Goal: Contribute content: Add original content to the website for others to see

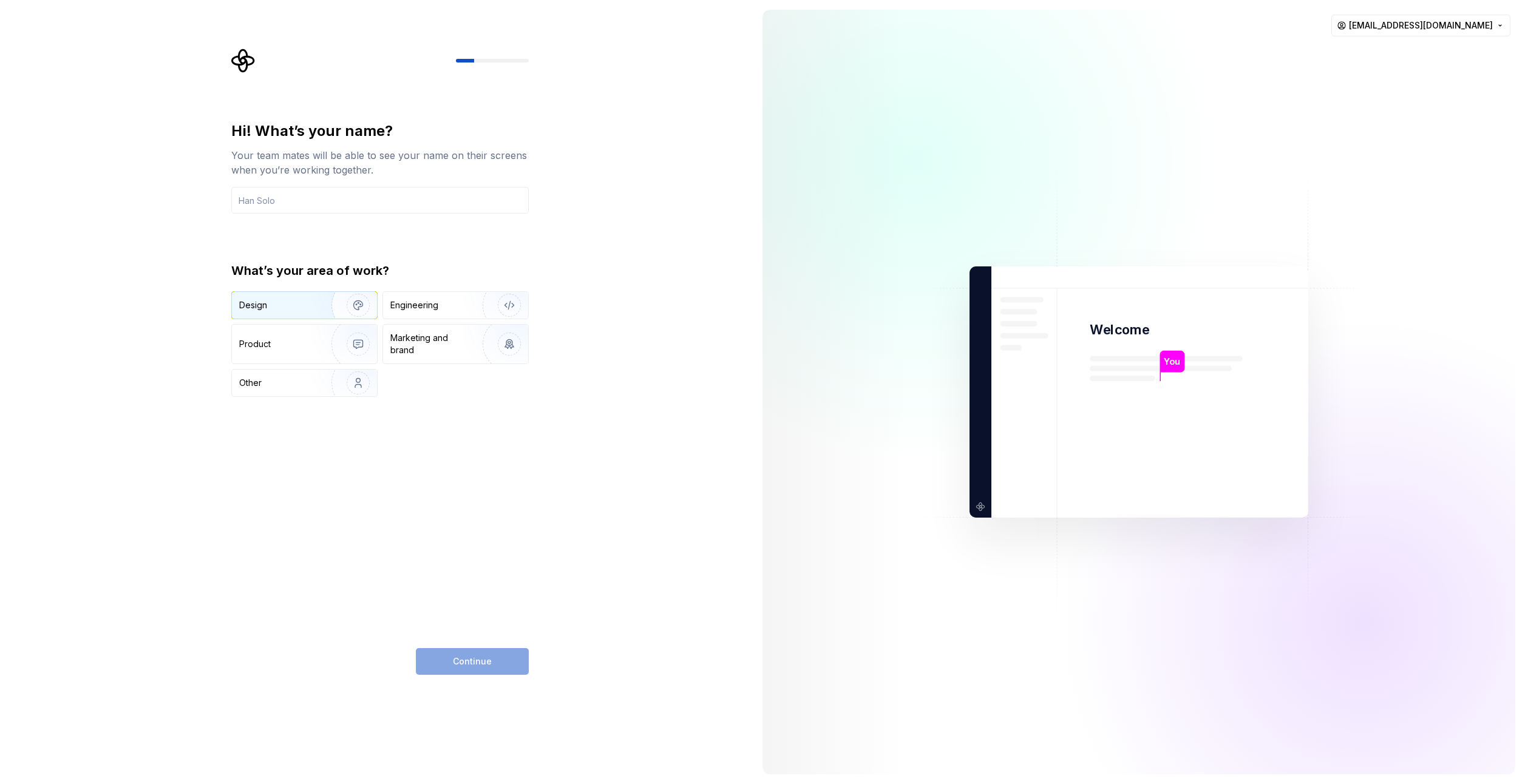
click at [297, 308] on div "Design" at bounding box center [277, 304] width 77 height 12
click at [473, 673] on div "Continue" at bounding box center [472, 661] width 113 height 26
click at [276, 205] on input "text" at bounding box center [380, 200] width 297 height 26
type input "Сергей"
click at [461, 660] on span "Continue" at bounding box center [472, 661] width 39 height 12
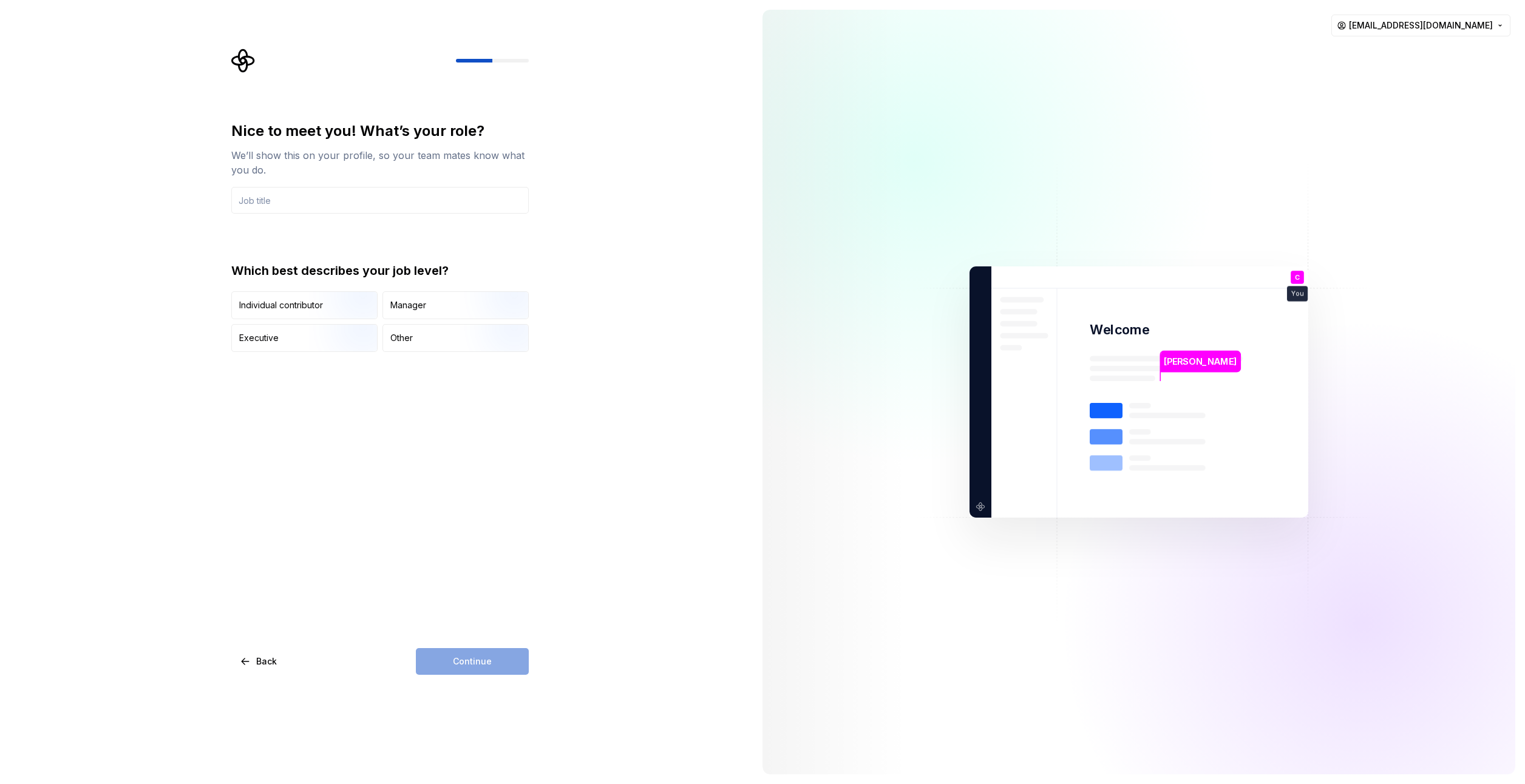
type input "designer"
click at [478, 663] on div "Continue" at bounding box center [472, 661] width 113 height 26
click at [464, 661] on div "Continue" at bounding box center [472, 661] width 113 height 26
click at [249, 668] on button "Back" at bounding box center [259, 661] width 56 height 26
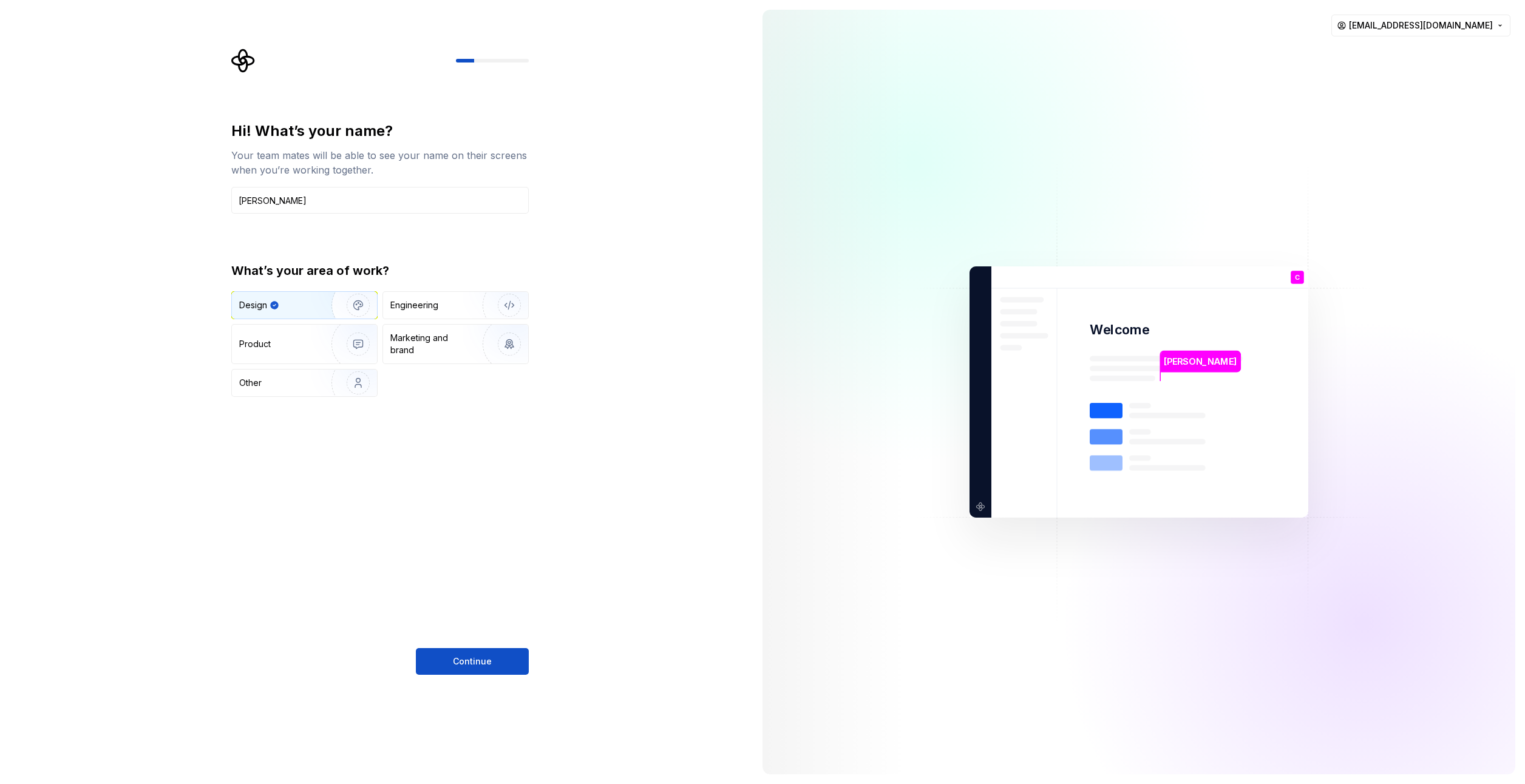
click at [249, 668] on div "Continue" at bounding box center [380, 661] width 297 height 26
click at [497, 655] on button "Continue" at bounding box center [472, 661] width 113 height 26
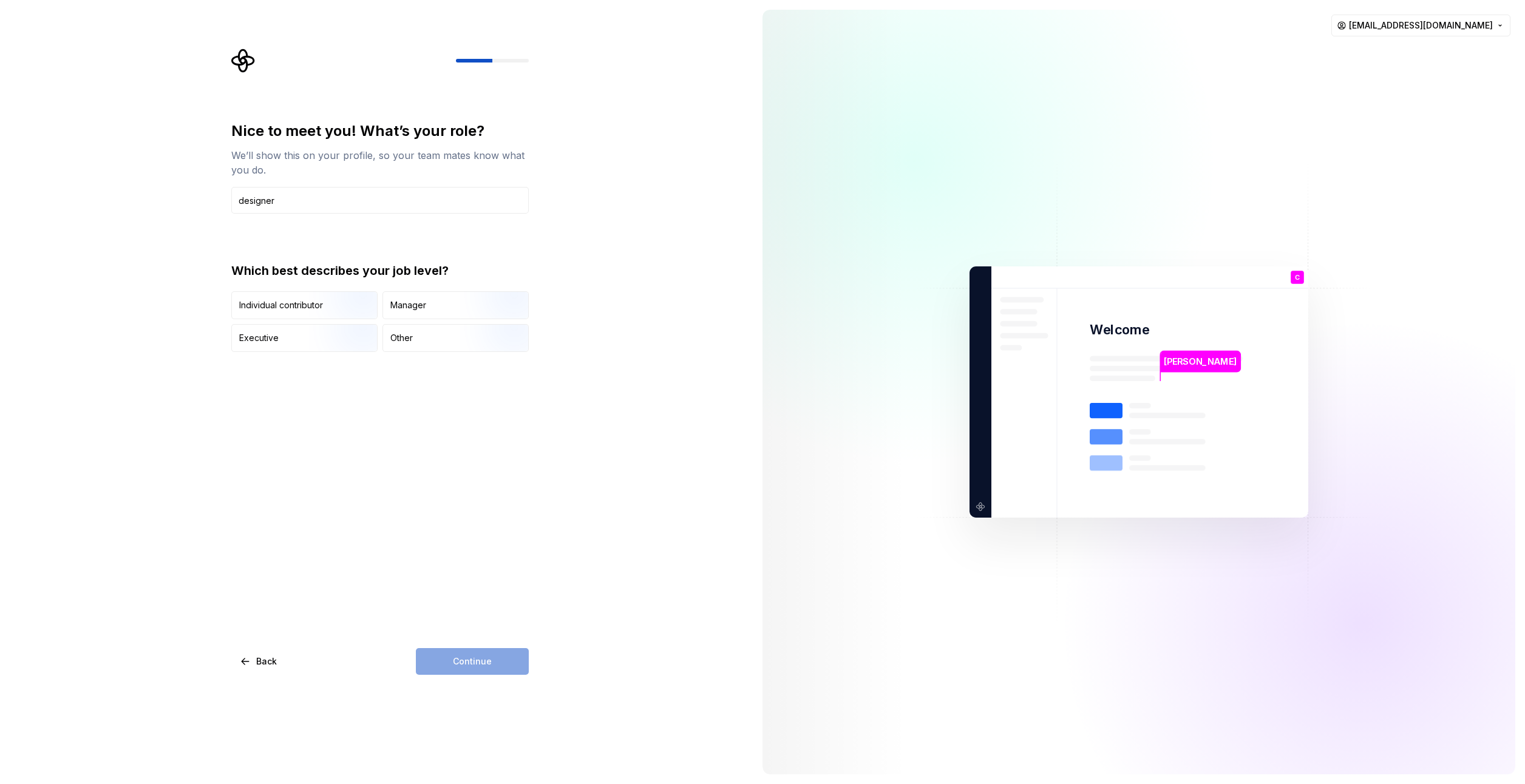
click at [465, 665] on div "Continue" at bounding box center [472, 661] width 113 height 26
click at [476, 659] on div "Continue" at bounding box center [472, 661] width 113 height 26
click at [309, 304] on img "button" at bounding box center [348, 320] width 78 height 82
click at [506, 655] on button "Continue" at bounding box center [472, 661] width 113 height 26
click at [255, 299] on div "Just me" at bounding box center [264, 297] width 31 height 12
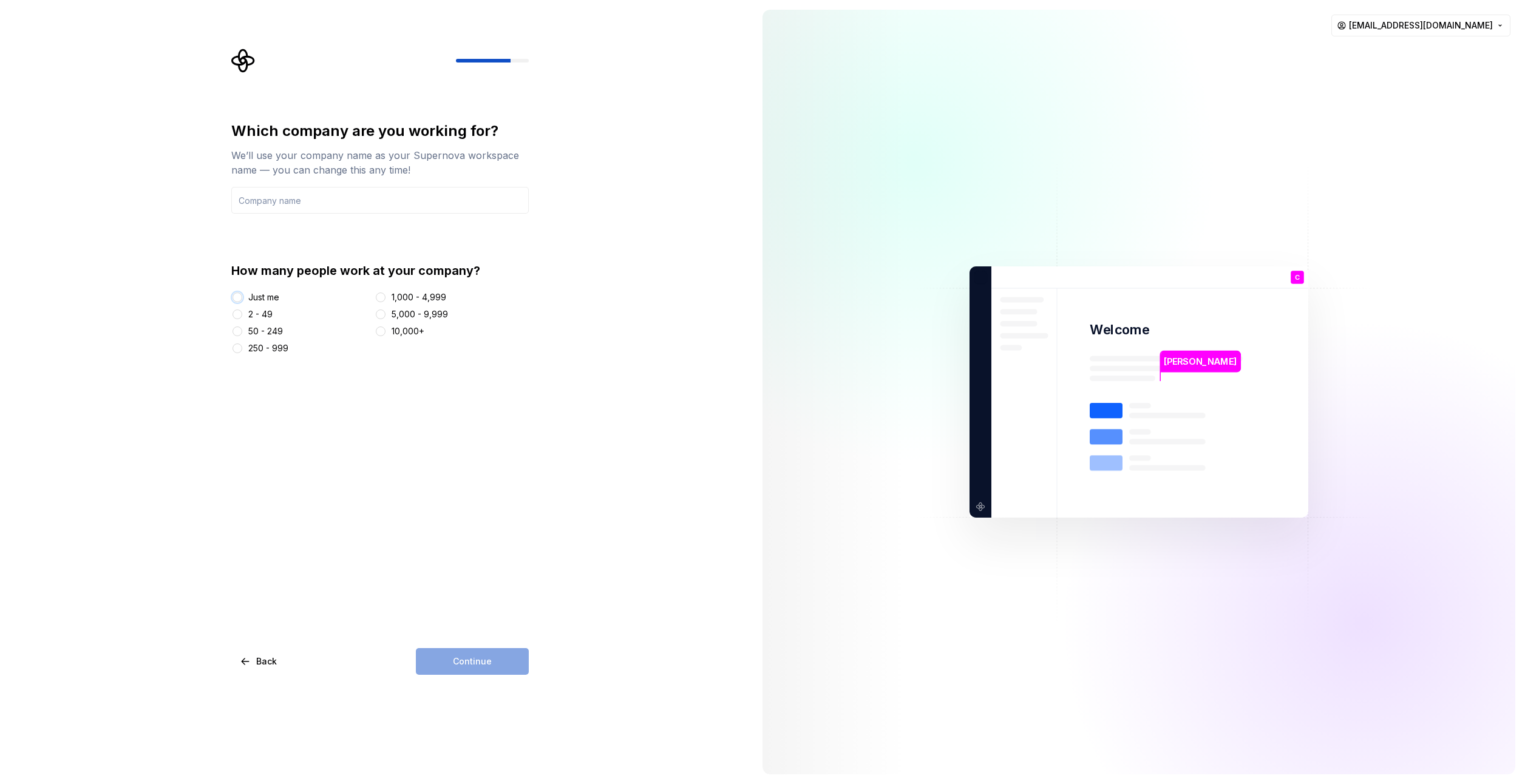
click at [242, 299] on button "Just me" at bounding box center [237, 297] width 10 height 10
click at [265, 312] on div "2 - 49" at bounding box center [261, 314] width 24 height 12
click at [242, 312] on button "2 - 49" at bounding box center [237, 314] width 10 height 10
click at [261, 197] on input "text" at bounding box center [380, 200] width 297 height 26
click at [1042, 274] on div "Сергей Welcome С You designer T B +3 Thomas Brooke Jamie" at bounding box center [1139, 392] width 339 height 251
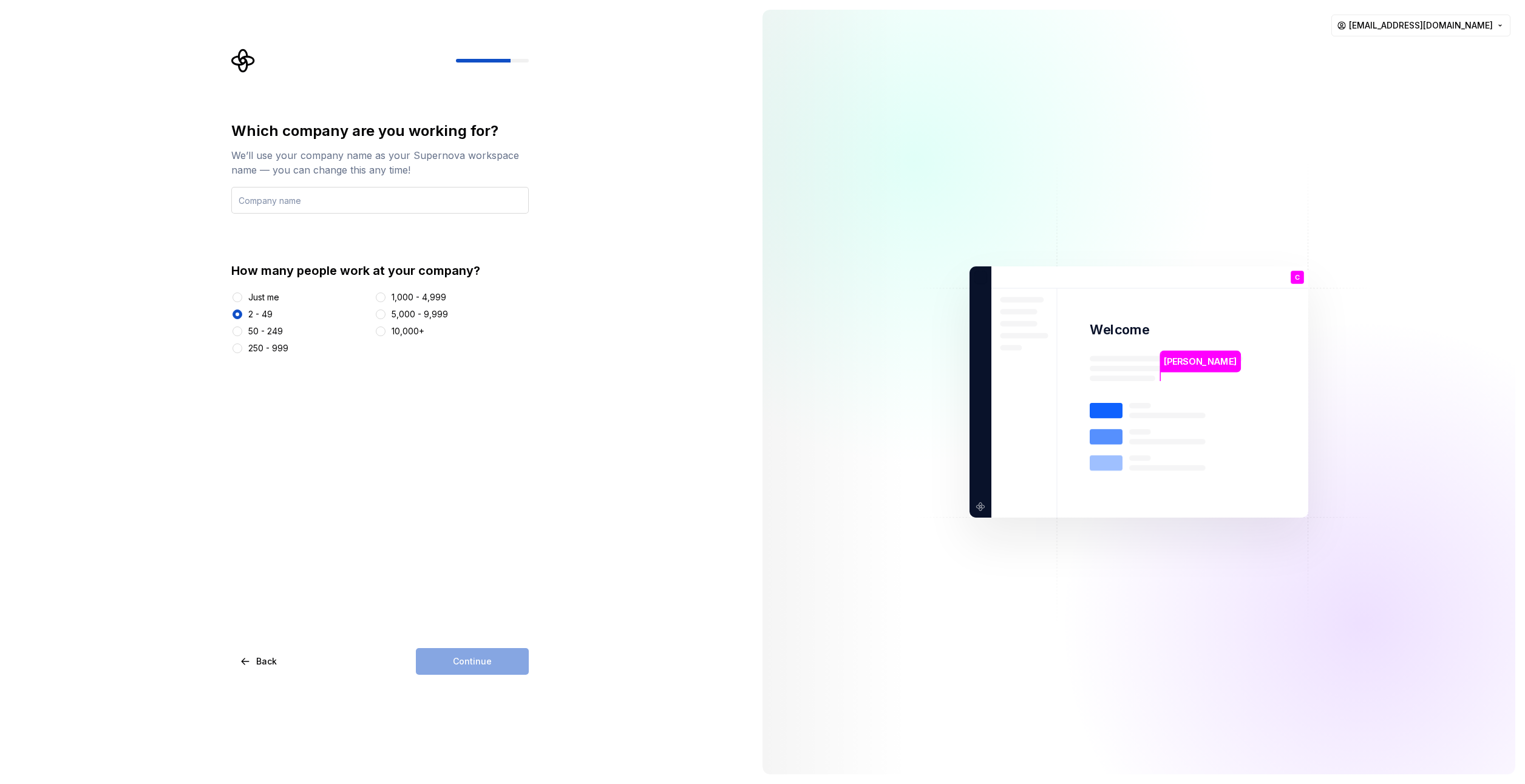
click at [281, 201] on input "text" at bounding box center [380, 200] width 297 height 26
click at [512, 658] on button "Continue" at bounding box center [472, 661] width 113 height 26
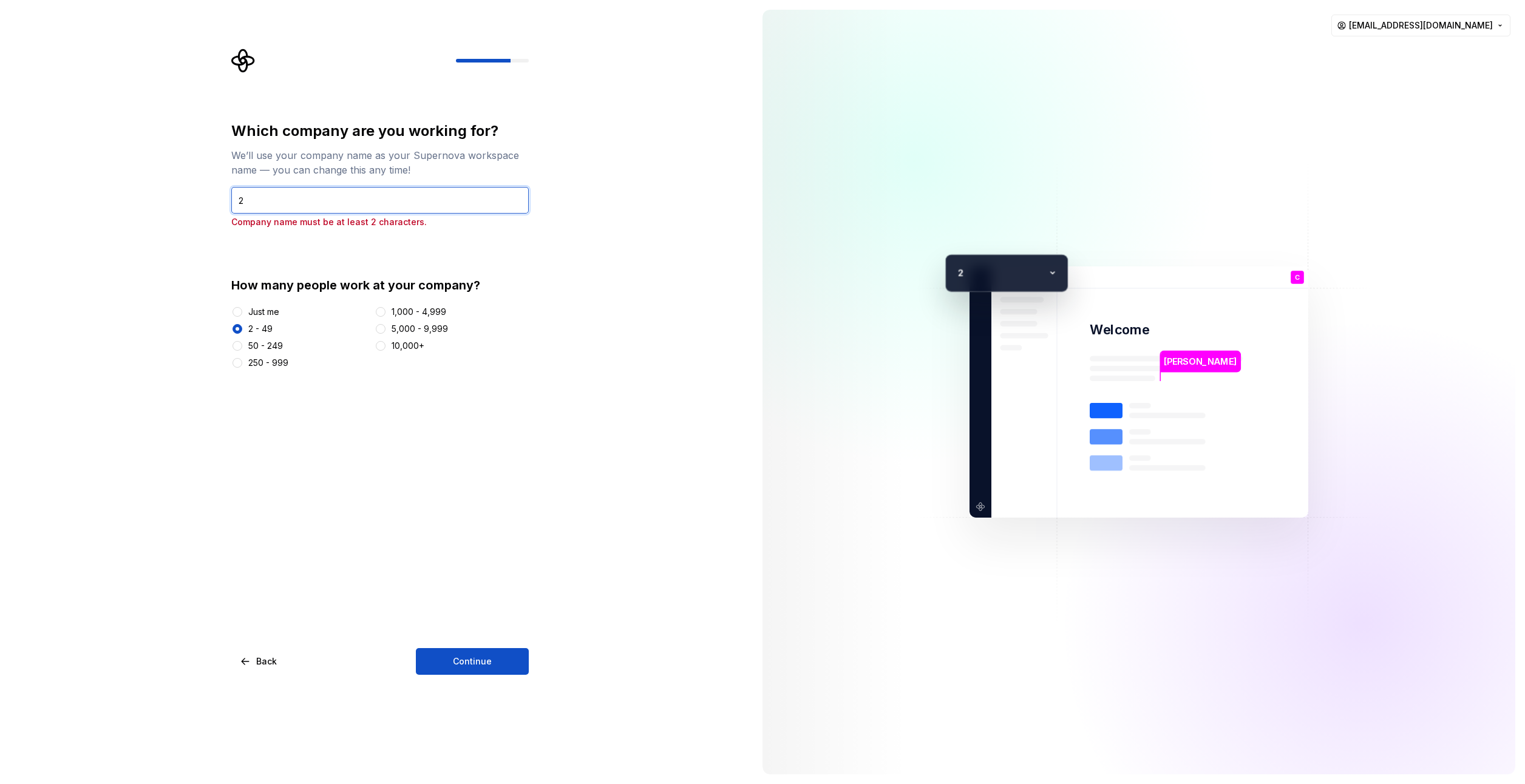
click at [257, 205] on input "2" at bounding box center [380, 200] width 297 height 26
type input "ми"
click at [484, 673] on button "Continue" at bounding box center [472, 661] width 113 height 26
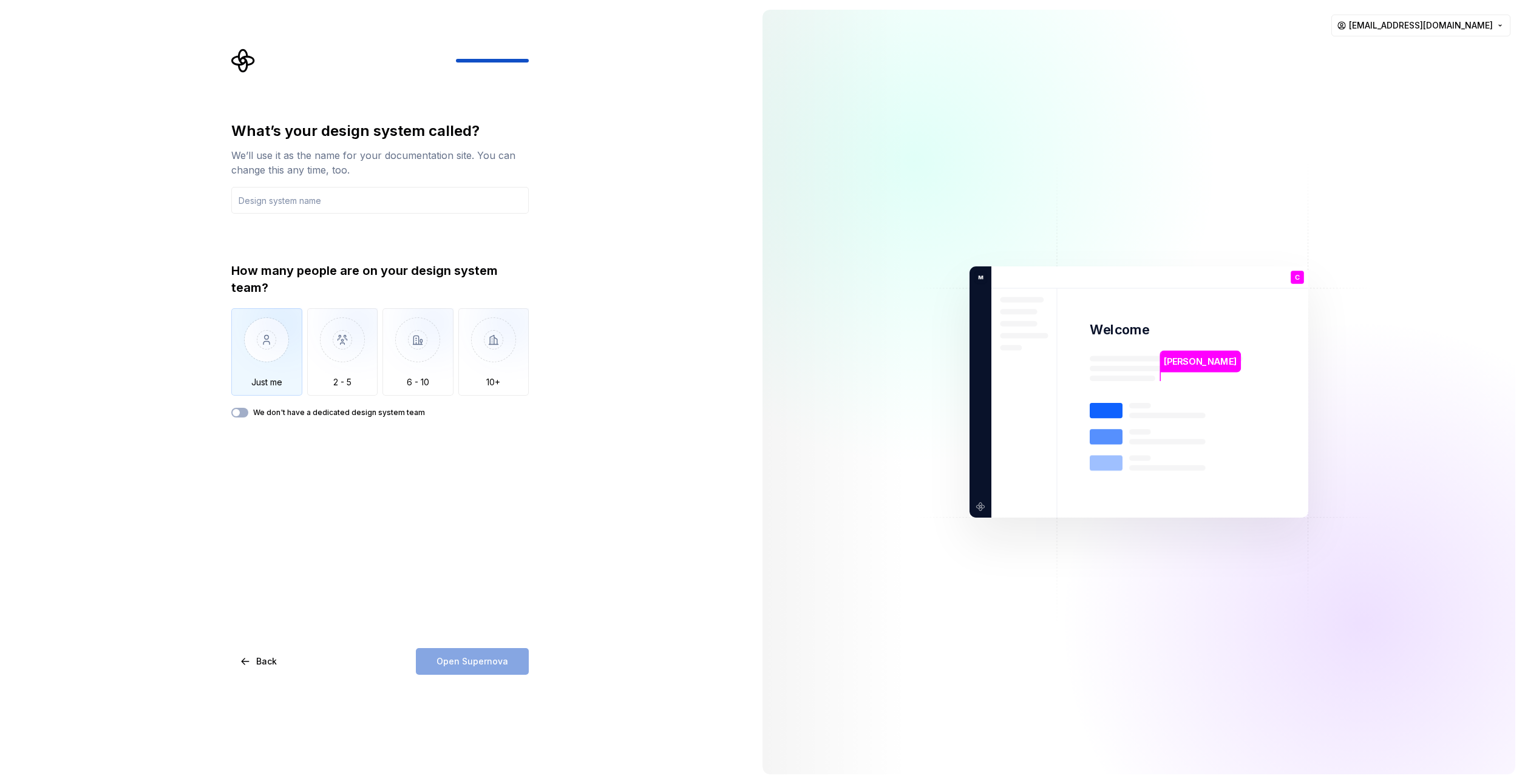
click at [259, 340] on img "button" at bounding box center [266, 349] width 71 height 82
click at [259, 201] on input "text" at bounding box center [380, 200] width 297 height 26
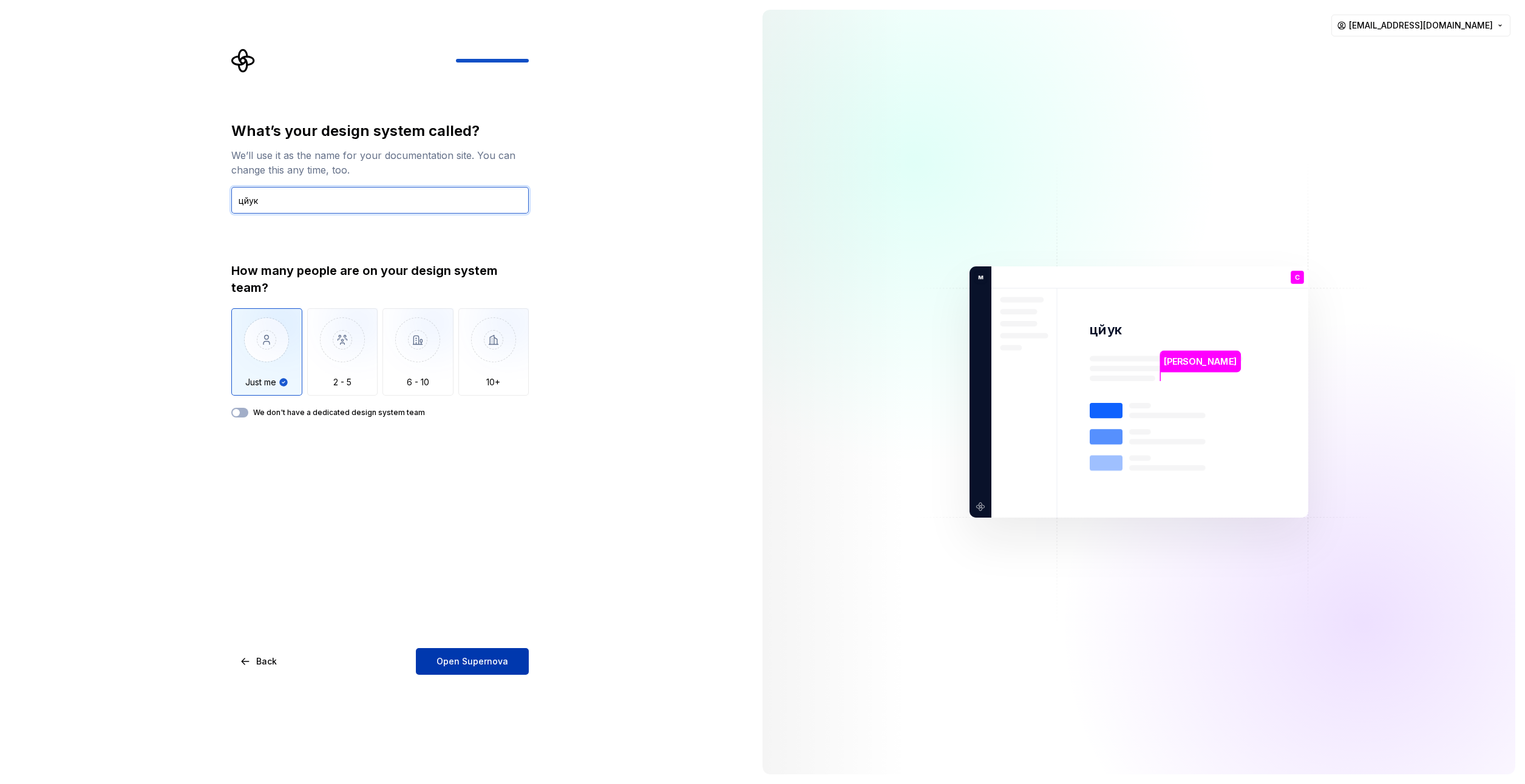
type input "цйук"
click at [466, 655] on button "Open Supernova" at bounding box center [472, 661] width 113 height 26
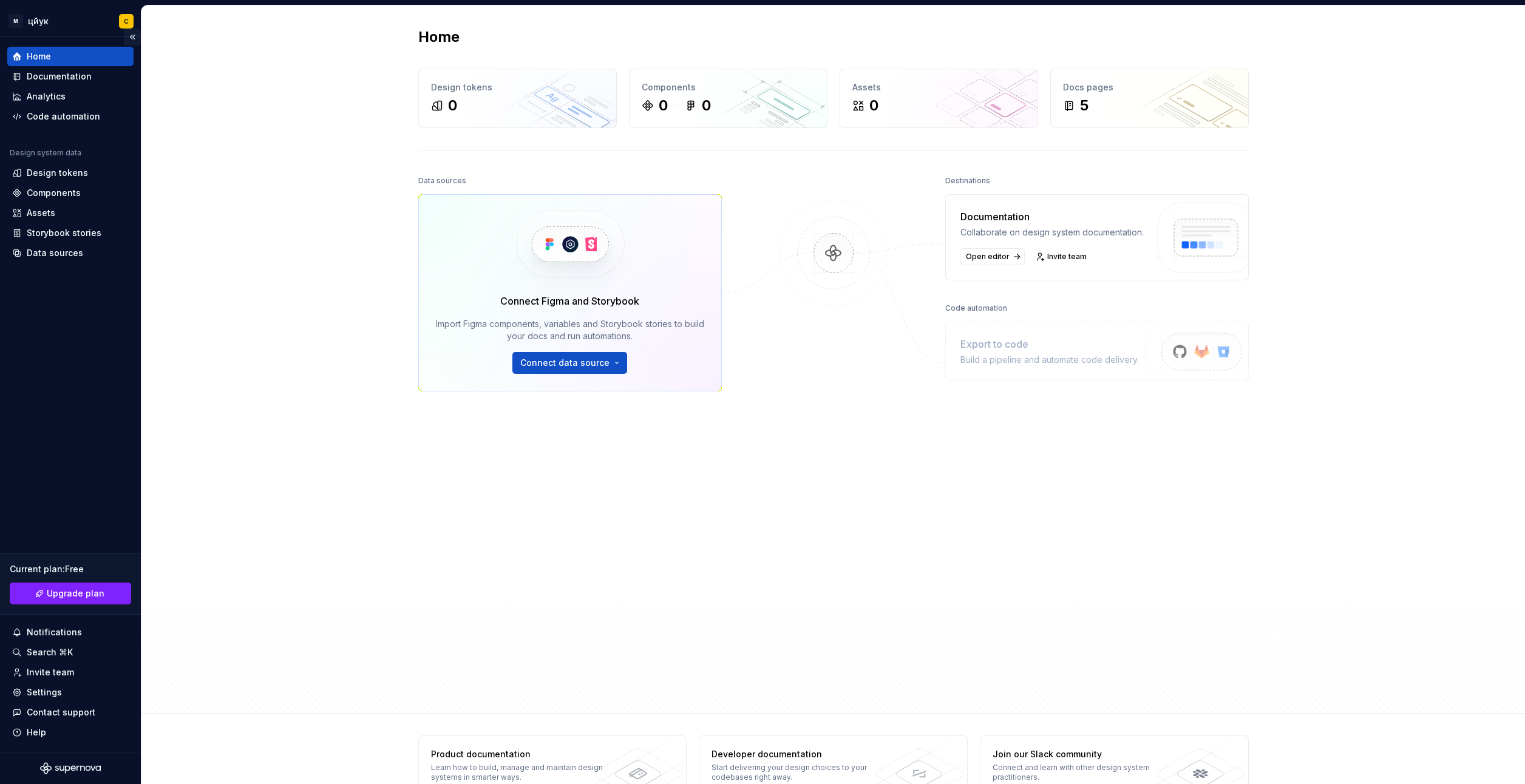
click at [135, 34] on button "Collapse sidebar" at bounding box center [132, 37] width 17 height 17
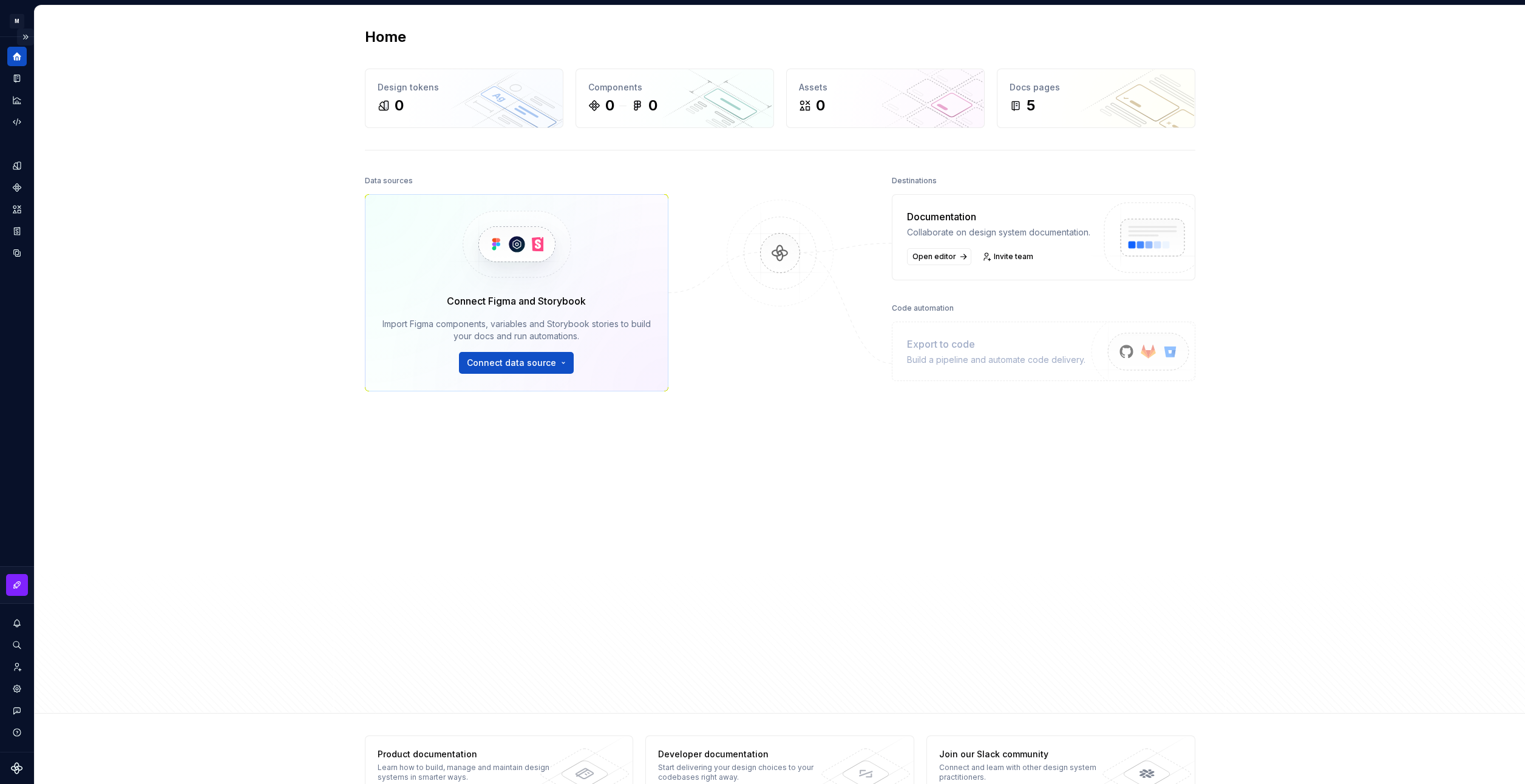
click at [24, 36] on button "Expand sidebar" at bounding box center [25, 37] width 17 height 17
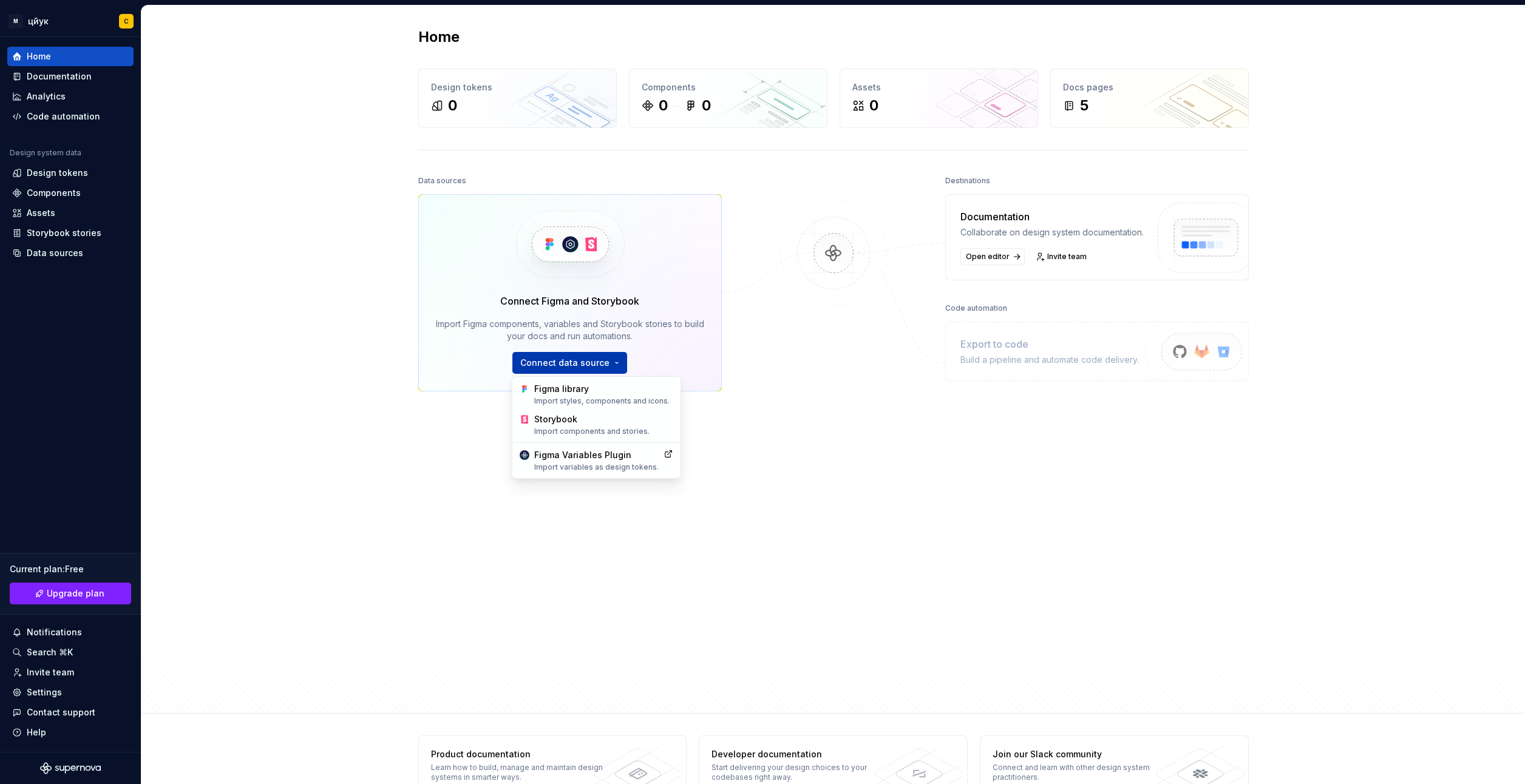
click at [610, 366] on html "М цйук С Home Documentation Analytics Code automation Design system data Design…" at bounding box center [762, 392] width 1525 height 784
click at [817, 318] on html "М цйук С Home Documentation Analytics Code automation Design system data Design…" at bounding box center [762, 392] width 1525 height 784
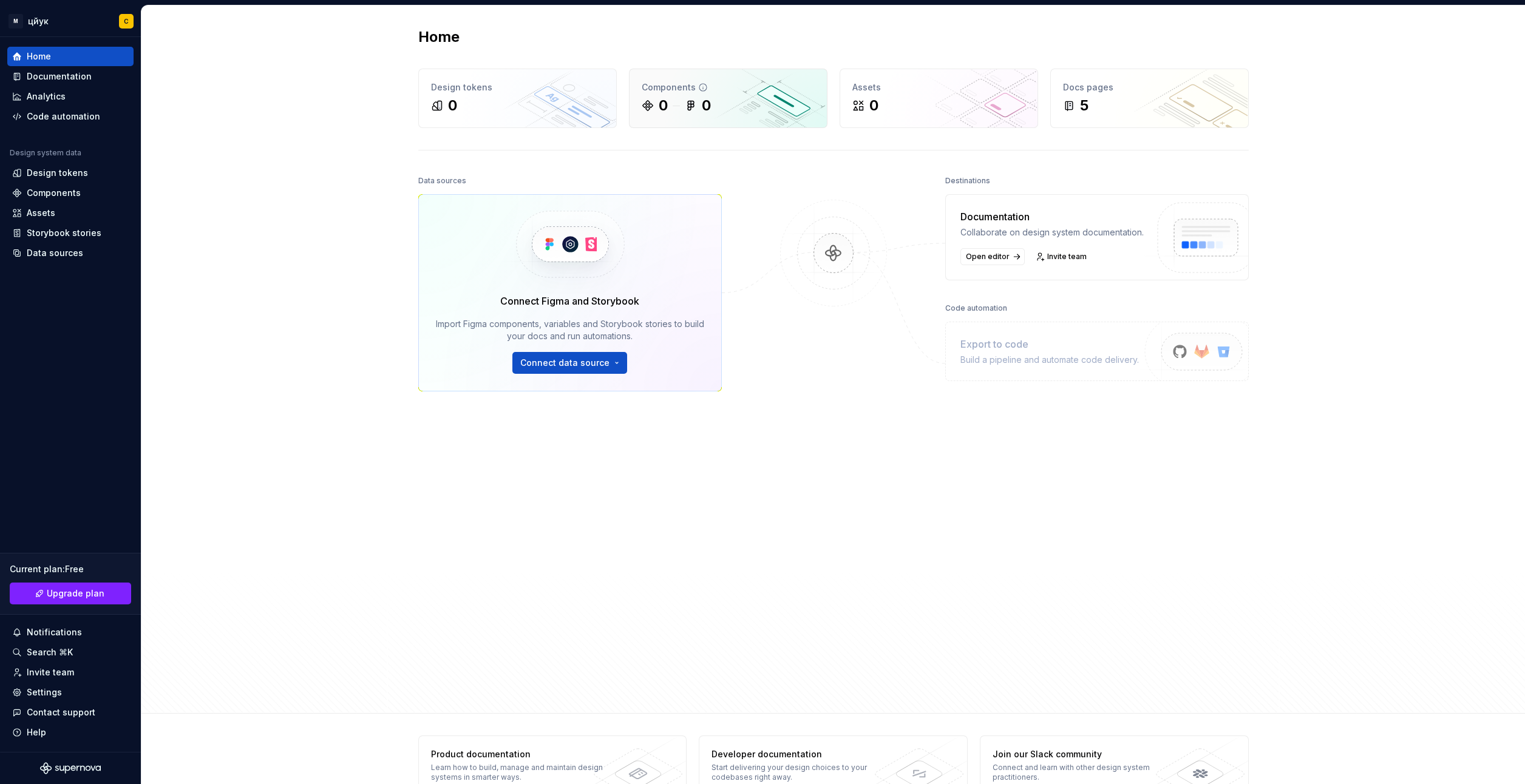
click at [728, 109] on div "0 0" at bounding box center [728, 105] width 173 height 19
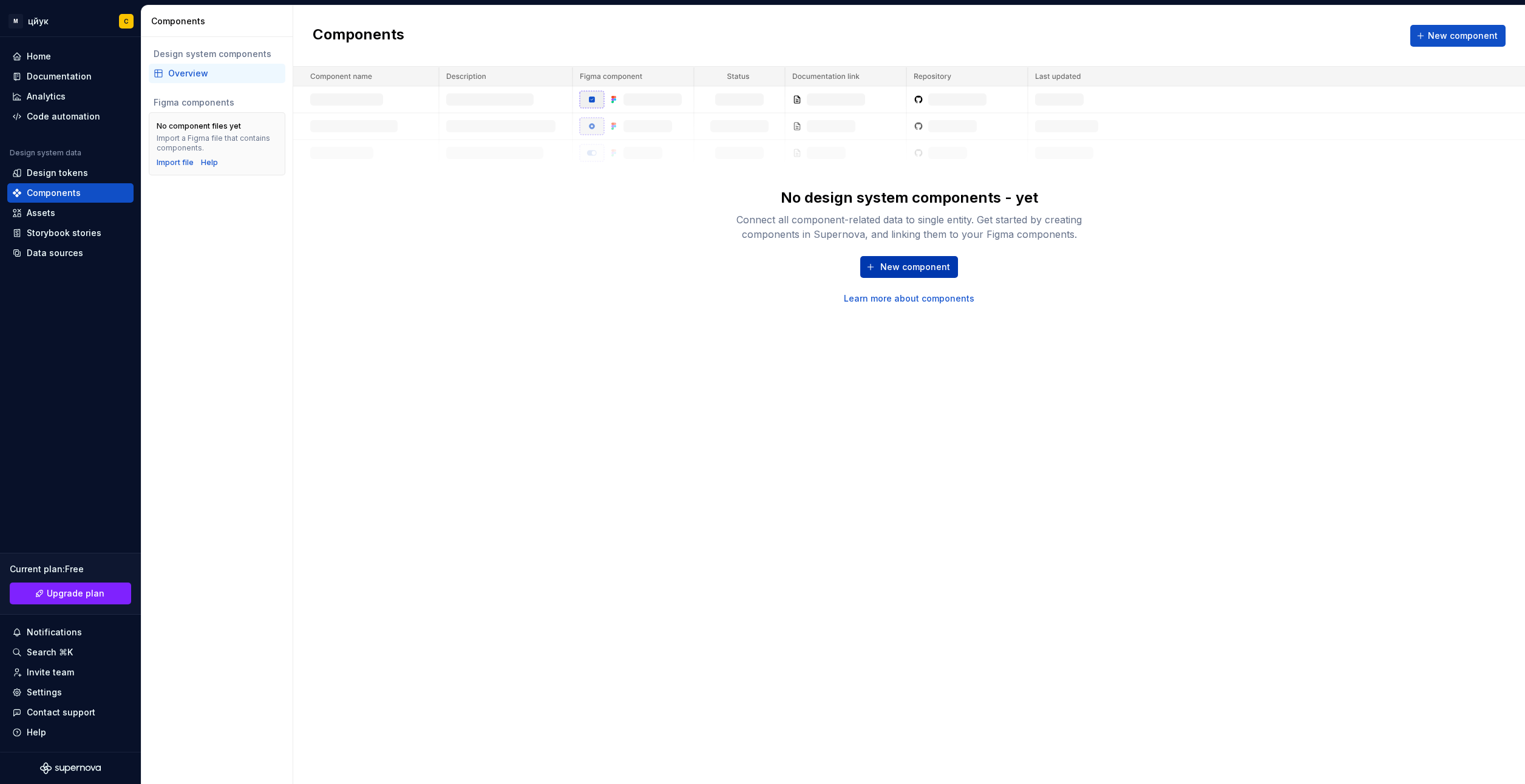
click at [902, 272] on span "New component" at bounding box center [914, 267] width 70 height 12
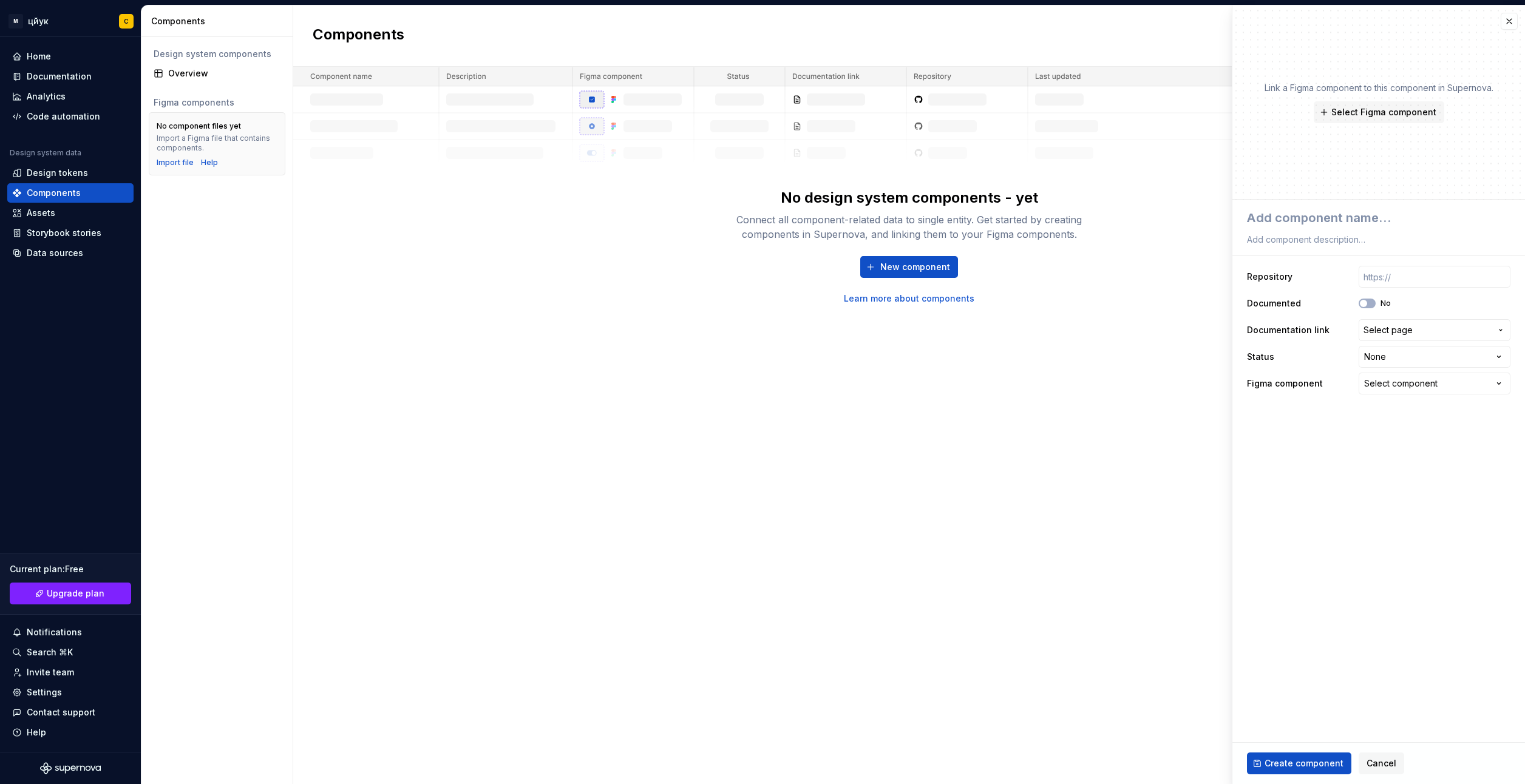
type textarea "*"
click at [1386, 766] on span "Cancel" at bounding box center [1381, 763] width 30 height 12
